Goal: Task Accomplishment & Management: Manage account settings

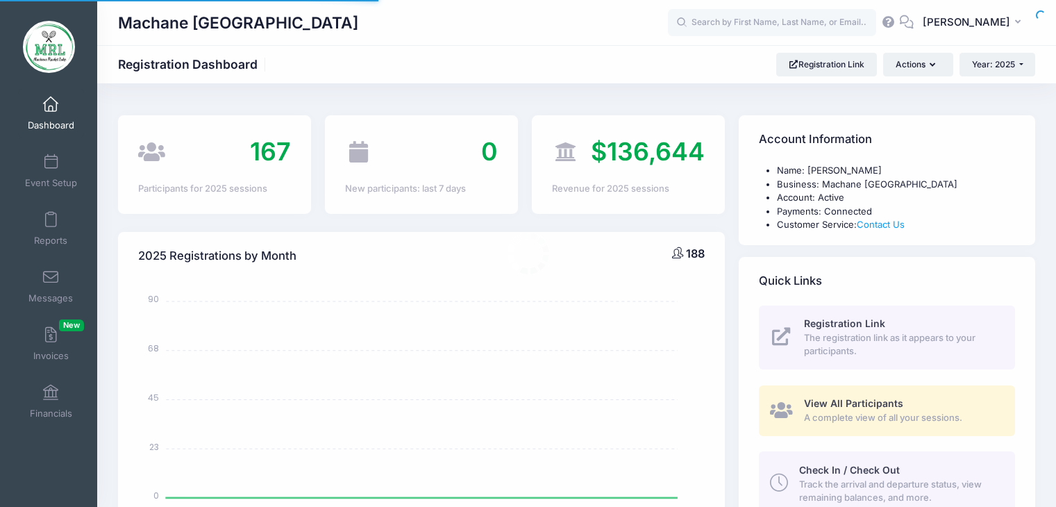
select select
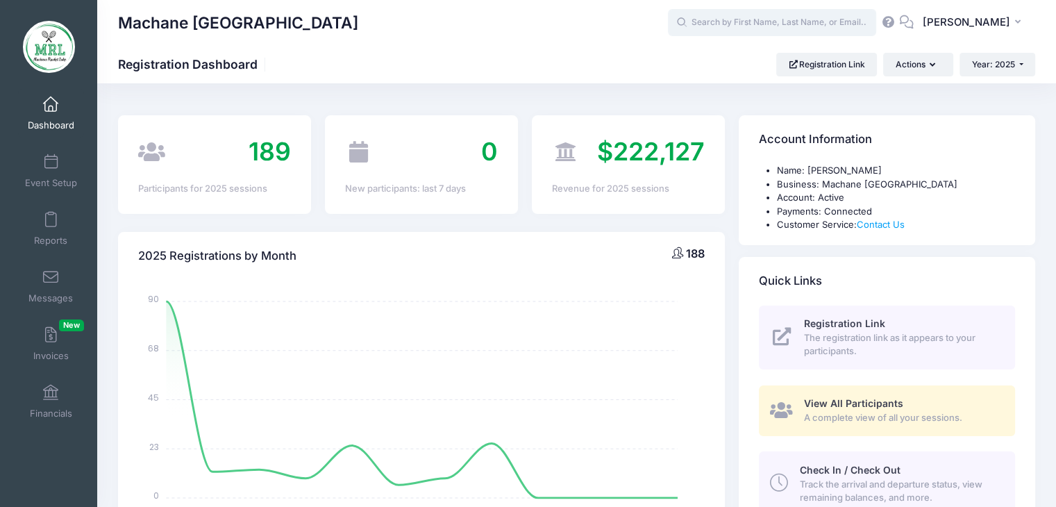
click at [746, 31] on input "text" at bounding box center [772, 23] width 208 height 28
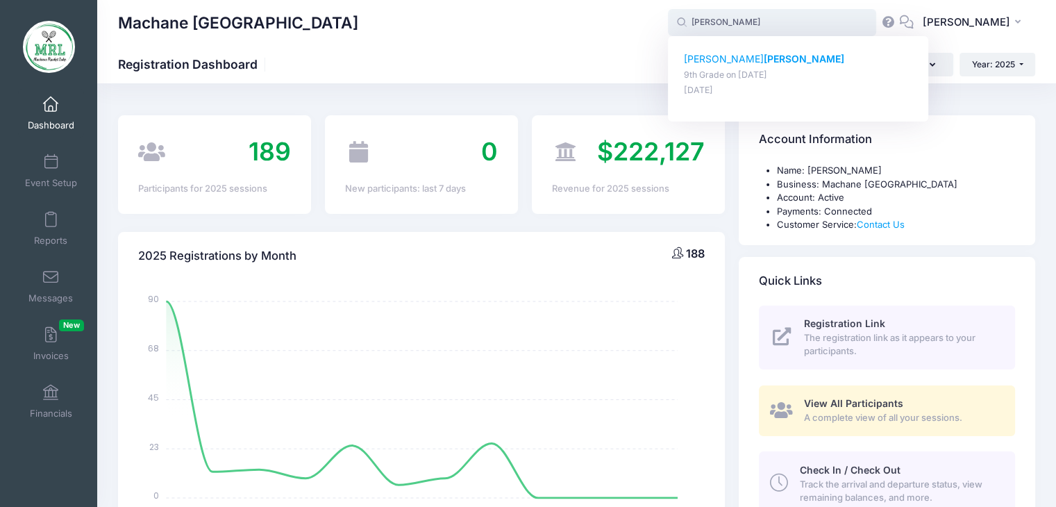
click at [763, 53] on strong "[PERSON_NAME]" at bounding box center [803, 59] width 81 height 12
type input "[PERSON_NAME] (9th Grade, [DATE])"
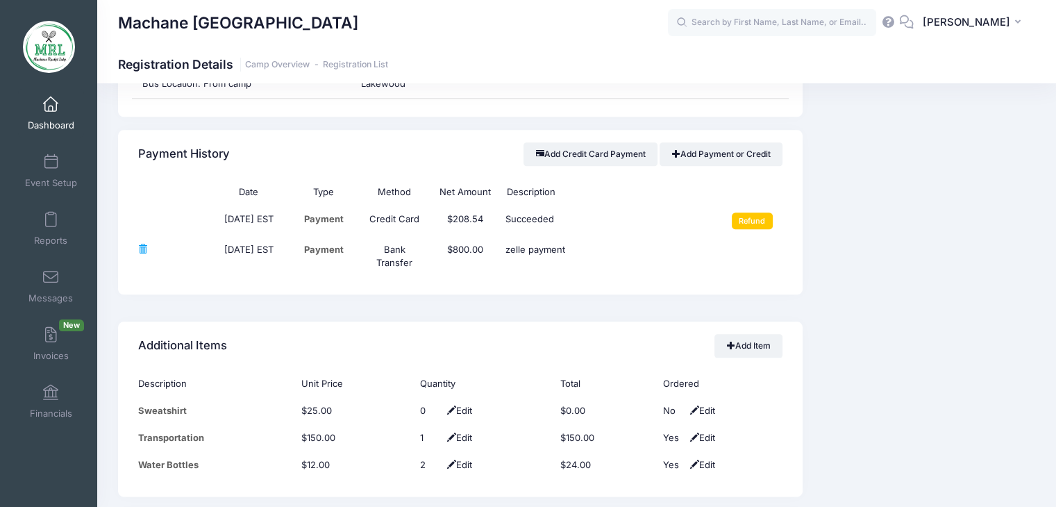
scroll to position [1618, 0]
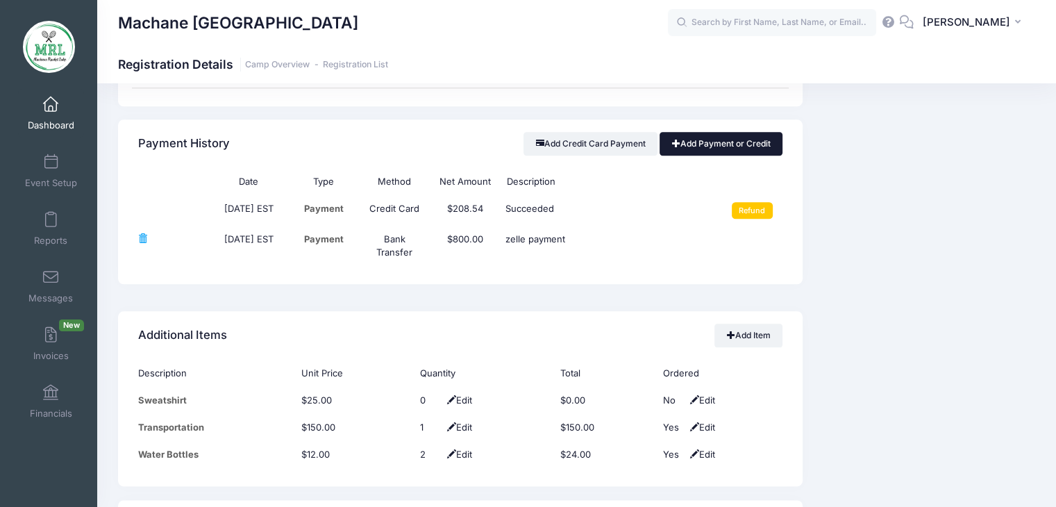
click at [719, 140] on link "Add Payment or Credit" at bounding box center [720, 144] width 123 height 24
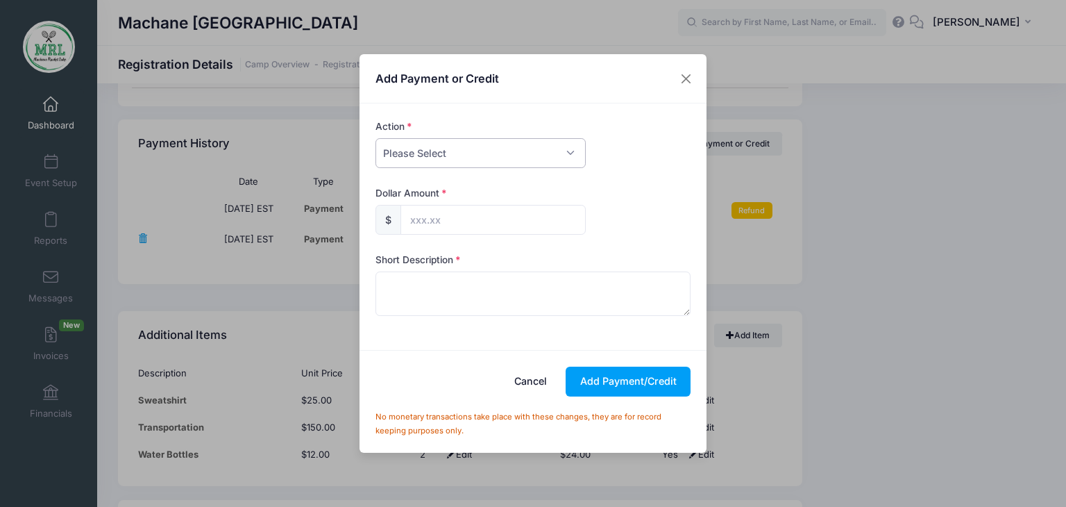
click at [564, 157] on select "Please Select Payment Credit Refund (Offline)" at bounding box center [480, 153] width 210 height 30
select select "payment"
click at [375, 138] on select "Please Select Payment Credit Refund (Offline)" at bounding box center [480, 153] width 210 height 30
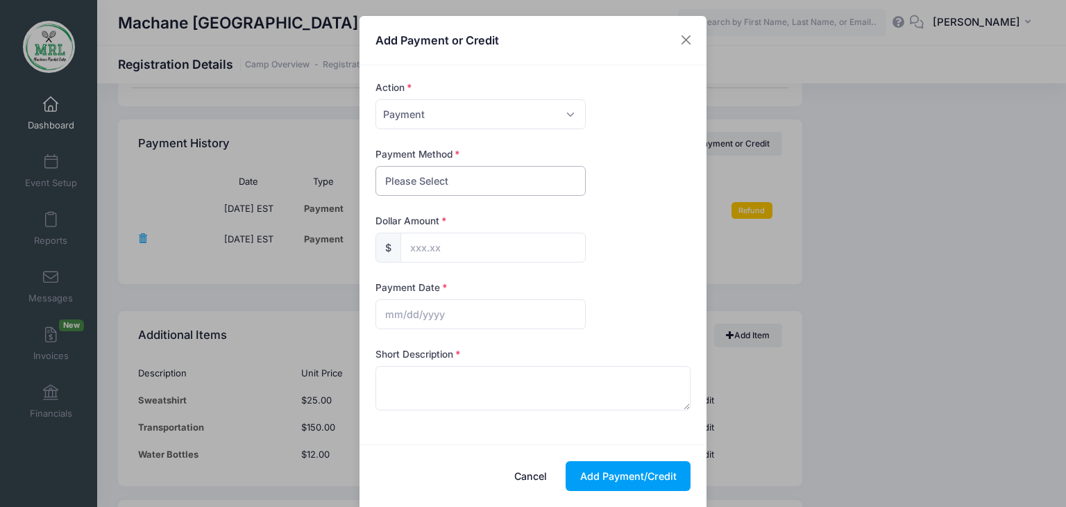
click at [551, 189] on select "Please Select PayPal Cash Check Bank Transfer Other" at bounding box center [480, 181] width 210 height 30
select select "bank transfer"
click at [375, 166] on select "Please Select PayPal Cash Check Bank Transfer Other" at bounding box center [480, 181] width 210 height 30
click at [514, 253] on input "text" at bounding box center [492, 248] width 185 height 30
type input "300.00"
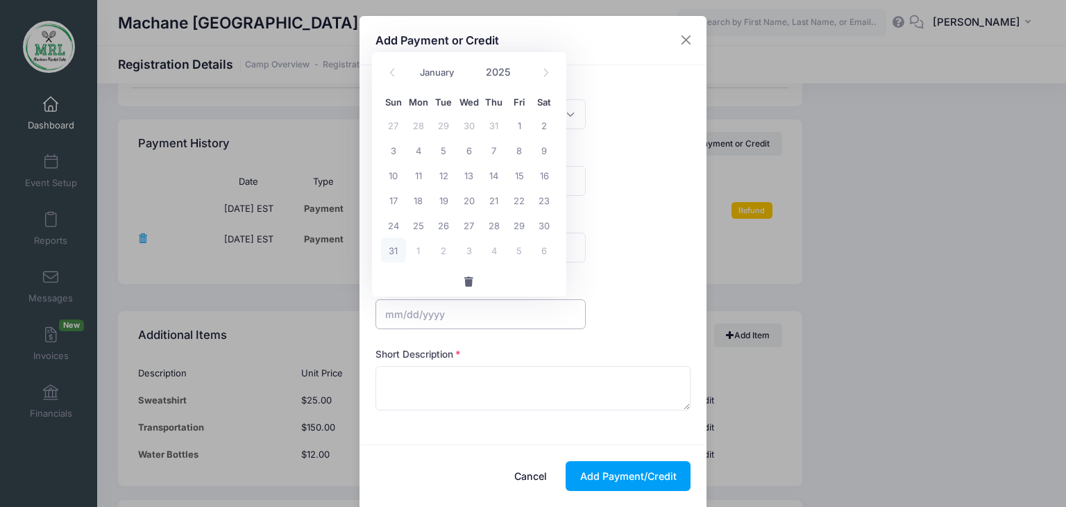
click at [439, 319] on input "text" at bounding box center [480, 314] width 210 height 30
click at [391, 252] on span "31" at bounding box center [393, 249] width 25 height 25
type input "08/31/2025"
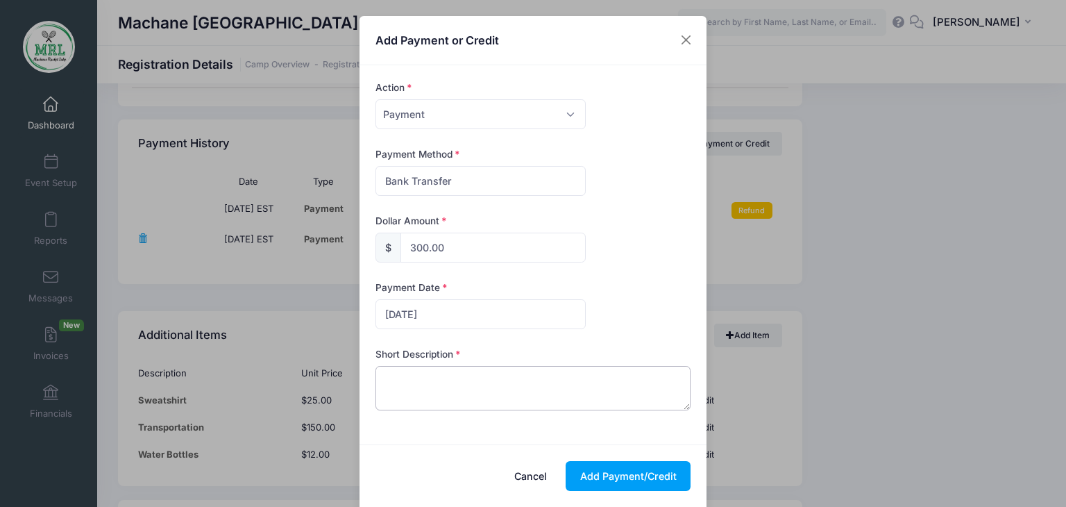
click at [389, 378] on textarea at bounding box center [533, 388] width 316 height 44
type textarea "zelle"
click at [614, 469] on button "Add Payment/Credit" at bounding box center [628, 476] width 125 height 30
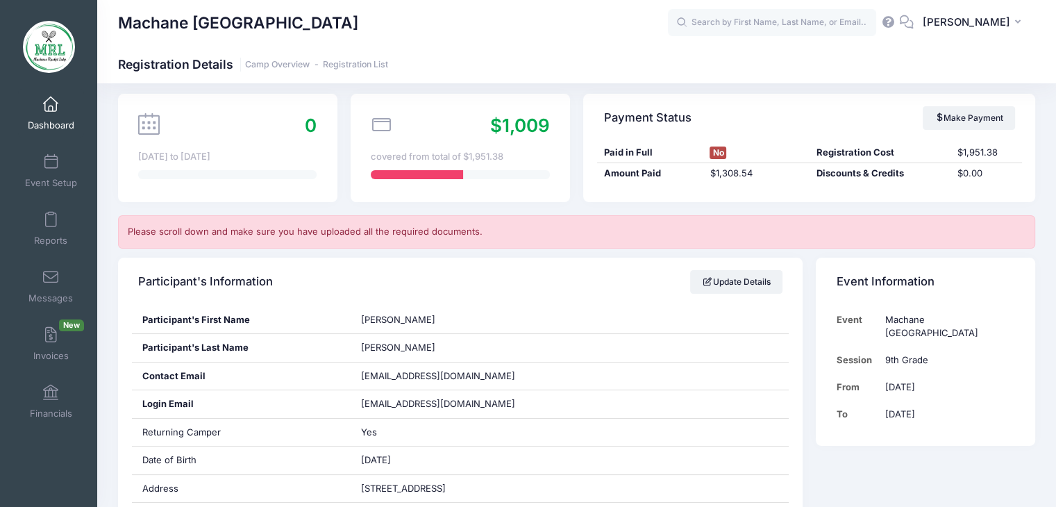
scroll to position [0, 0]
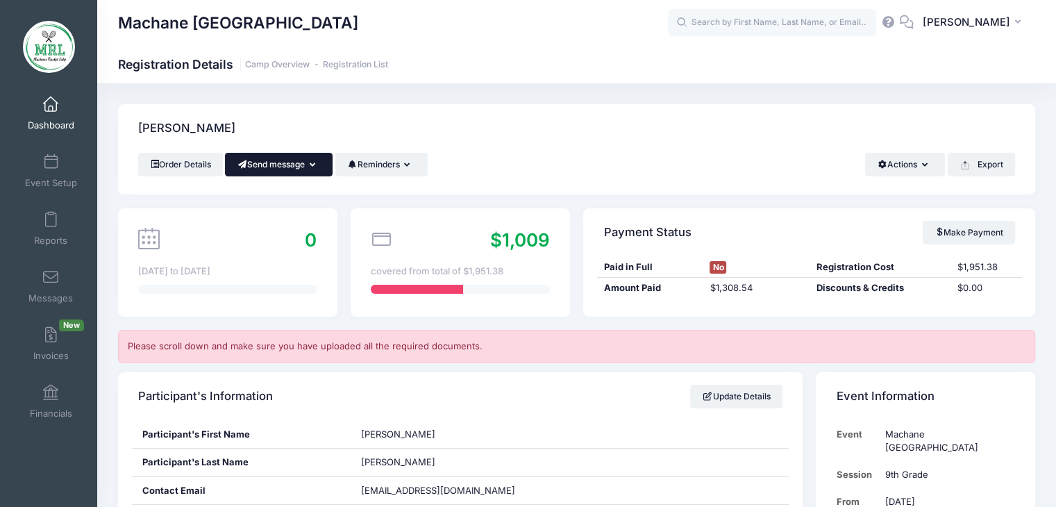
click at [316, 165] on icon "button" at bounding box center [315, 165] width 11 height 0
click at [306, 201] on link "Send Email" at bounding box center [289, 198] width 84 height 26
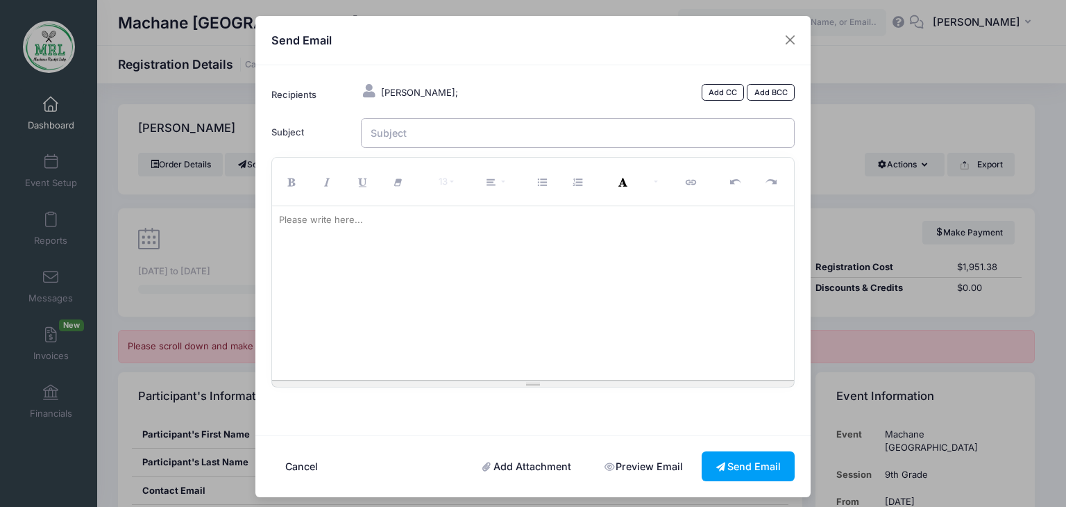
click at [450, 137] on input "Subject" at bounding box center [578, 133] width 434 height 30
type input "MRL balance"
click at [351, 233] on div "Please write here..." at bounding box center [321, 220] width 98 height 28
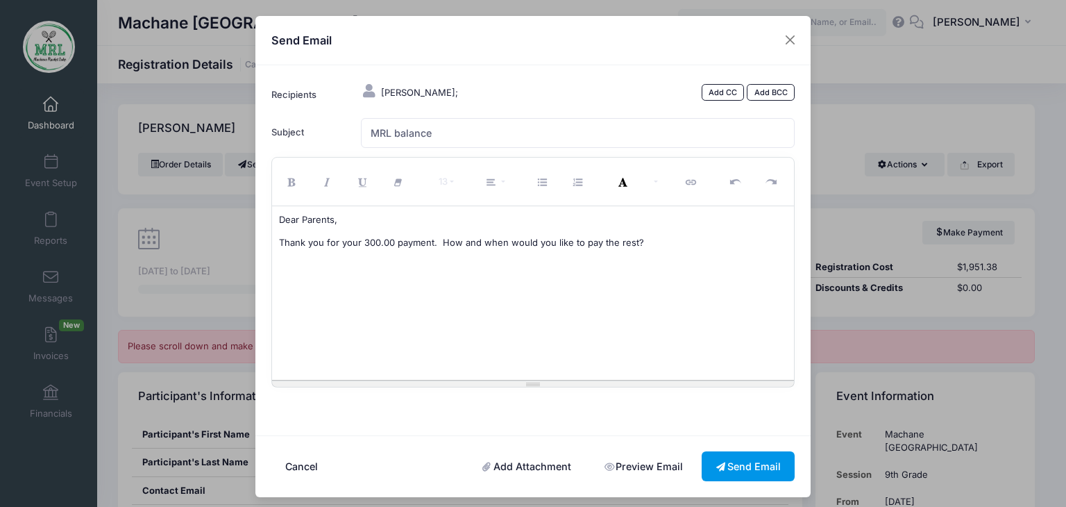
click at [738, 470] on button "Send Email" at bounding box center [748, 466] width 93 height 30
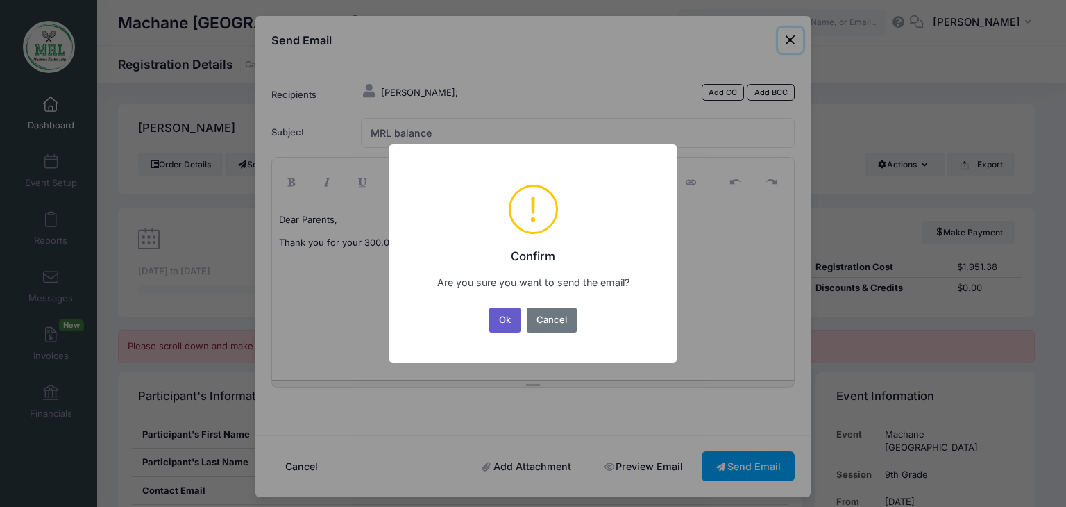
click at [507, 321] on button "Ok" at bounding box center [505, 319] width 32 height 25
